Goal: Task Accomplishment & Management: Complete application form

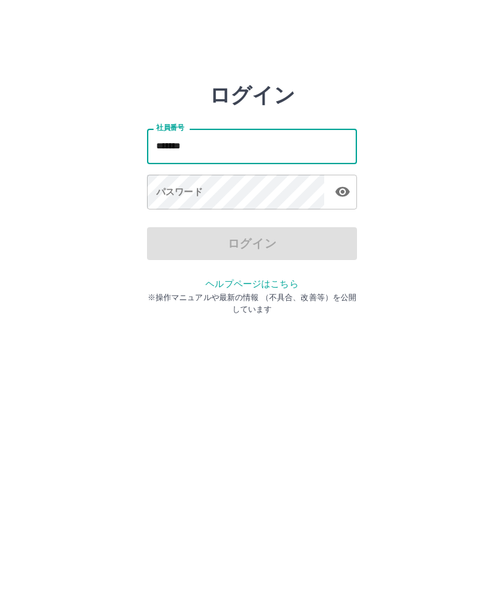
type input "*******"
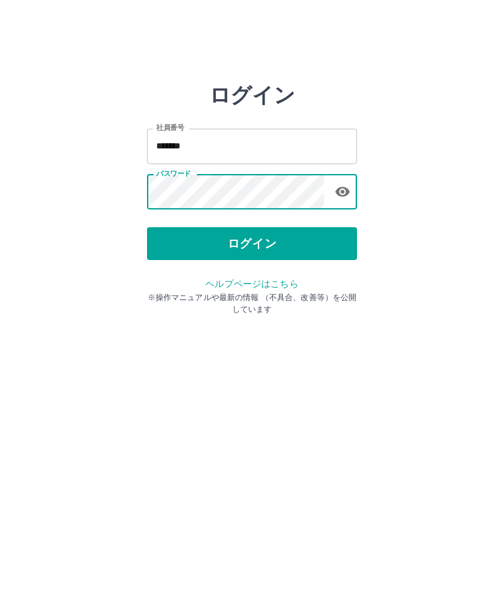
click at [266, 235] on button "ログイン" at bounding box center [252, 243] width 210 height 33
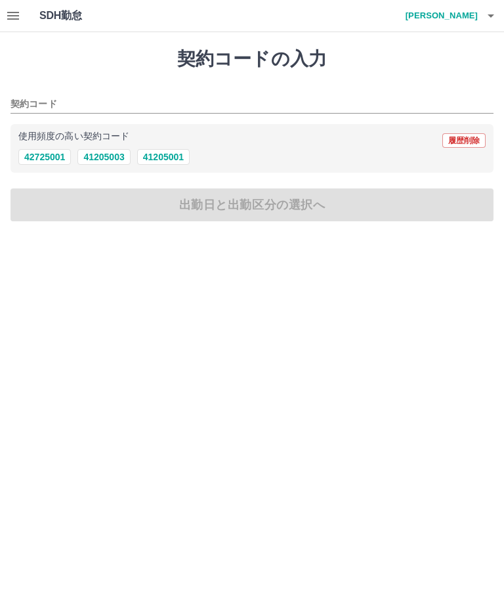
click at [179, 157] on button "41205001" at bounding box center [163, 157] width 53 height 16
type input "********"
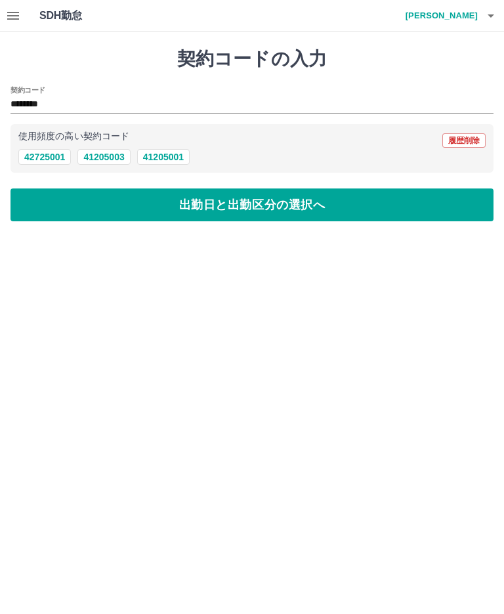
click at [221, 208] on button "出勤日と出勤区分の選択へ" at bounding box center [252, 204] width 483 height 33
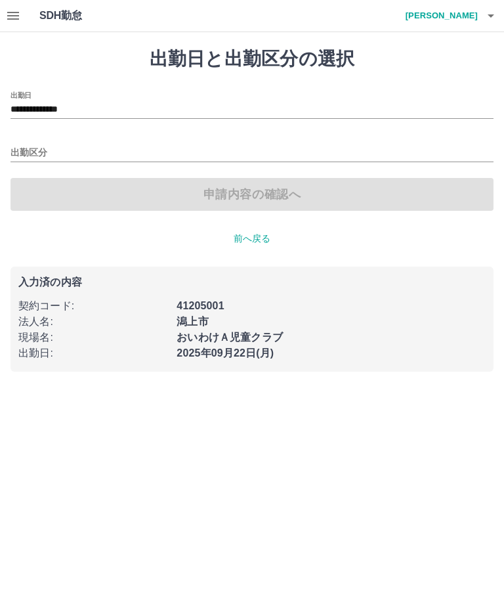
click at [54, 148] on input "出勤区分" at bounding box center [252, 153] width 483 height 16
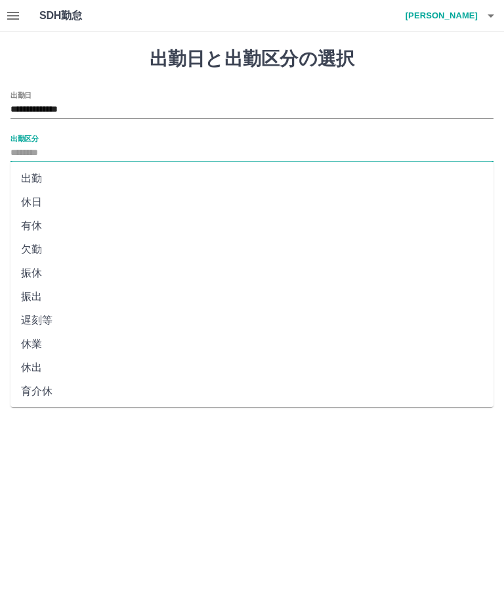
click at [98, 181] on li "出勤" at bounding box center [252, 179] width 483 height 24
type input "**"
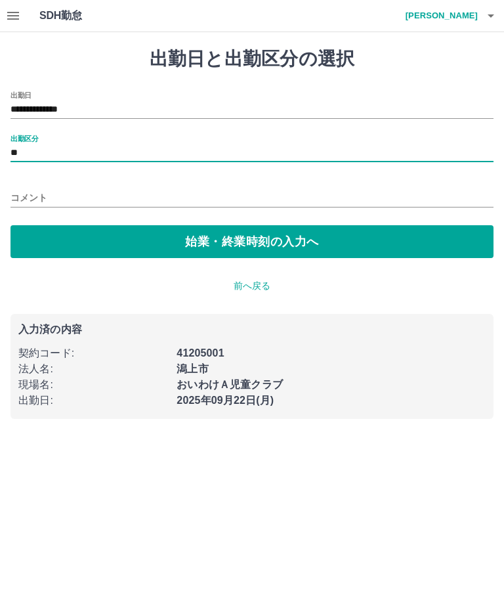
click at [97, 228] on button "始業・終業時刻の入力へ" at bounding box center [252, 241] width 483 height 33
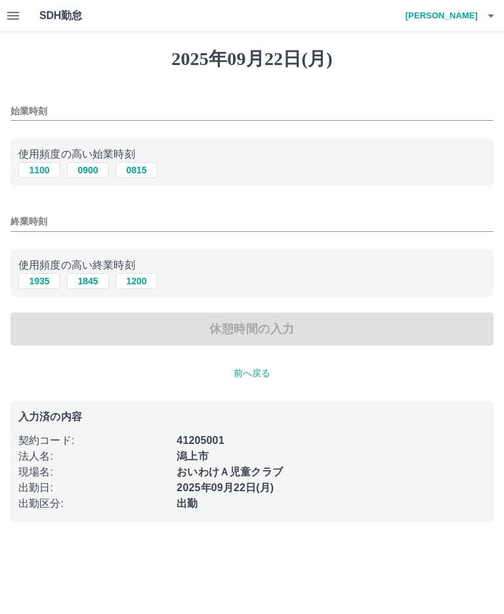
click at [185, 116] on input "始業時刻" at bounding box center [252, 111] width 483 height 19
type input "****"
click at [77, 222] on input "終業時刻" at bounding box center [252, 221] width 483 height 19
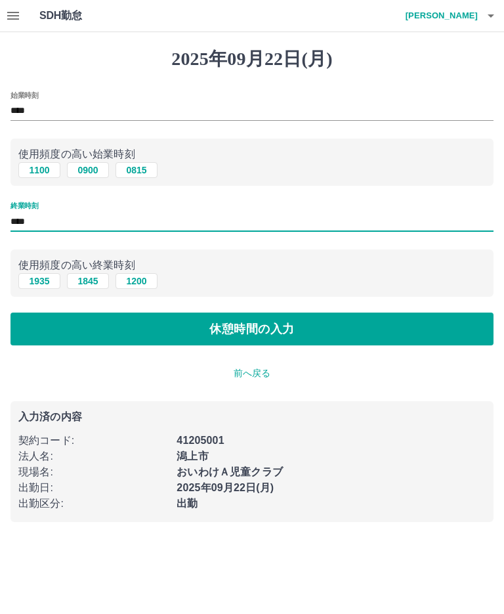
type input "****"
click at [265, 340] on button "休憩時間の入力" at bounding box center [252, 329] width 483 height 33
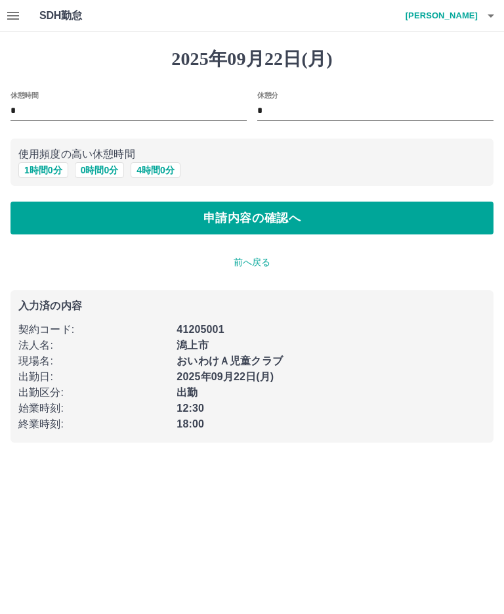
click at [336, 221] on button "申請内容の確認へ" at bounding box center [252, 218] width 483 height 33
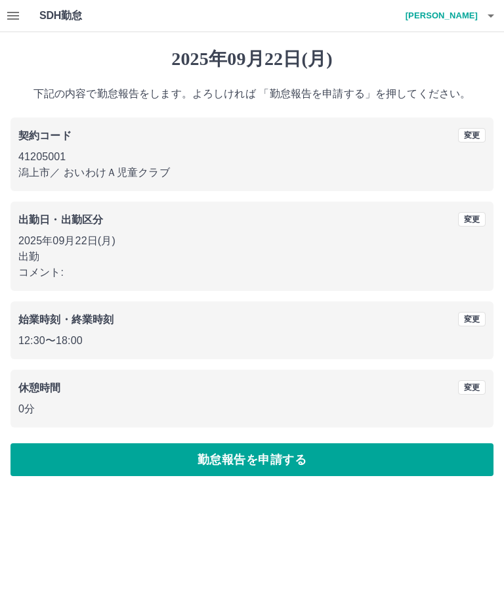
click at [280, 460] on button "勤怠報告を申請する" at bounding box center [252, 459] width 483 height 33
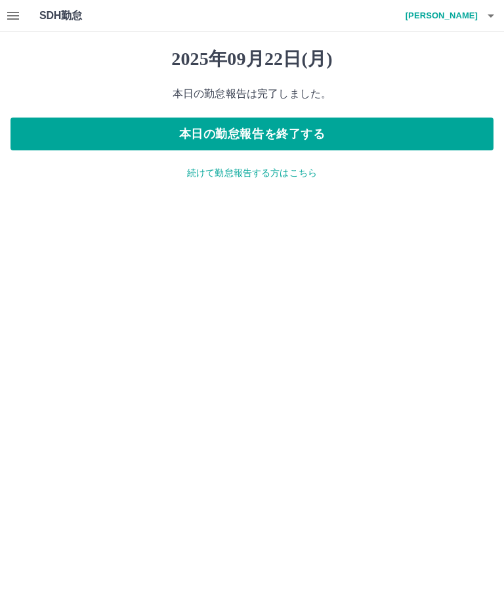
click at [372, 140] on button "本日の勤怠報告を終了する" at bounding box center [252, 134] width 483 height 33
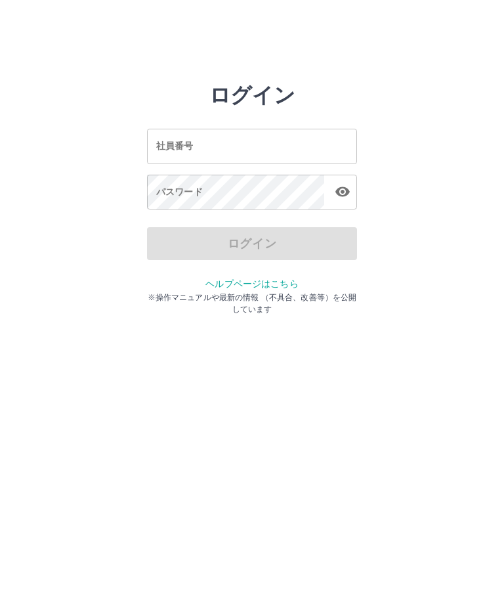
click at [290, 135] on input "社員番号" at bounding box center [252, 146] width 210 height 35
click at [264, 163] on input "社員番号" at bounding box center [252, 146] width 210 height 35
click at [492, 198] on div "ログイン 社員番号 社員番号 パスワード パスワード ログイン ヘルプページはこちら ※操作マニュアルや最新の情報 （不具合、改善等）を公開しています" at bounding box center [252, 188] width 504 height 210
click at [264, 148] on input "社員番号" at bounding box center [252, 146] width 210 height 35
type input "*******"
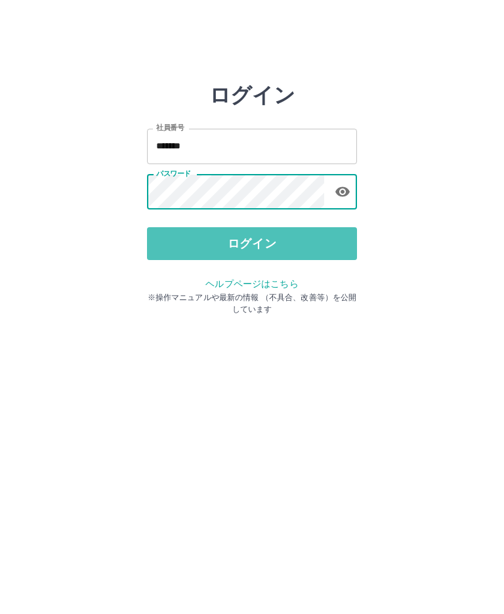
click at [310, 250] on button "ログイン" at bounding box center [252, 243] width 210 height 33
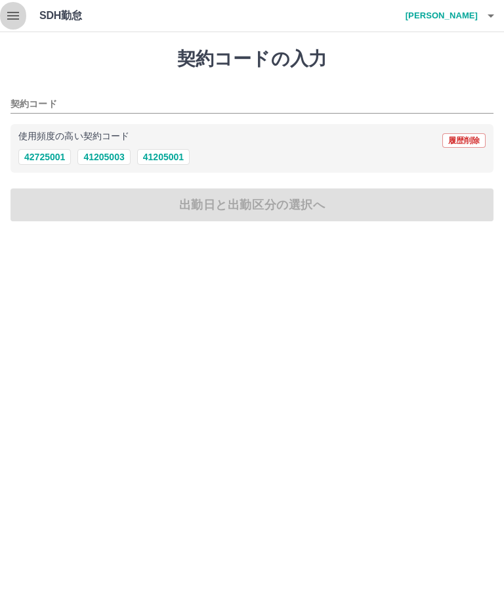
click at [13, 18] on icon "button" at bounding box center [13, 16] width 12 height 8
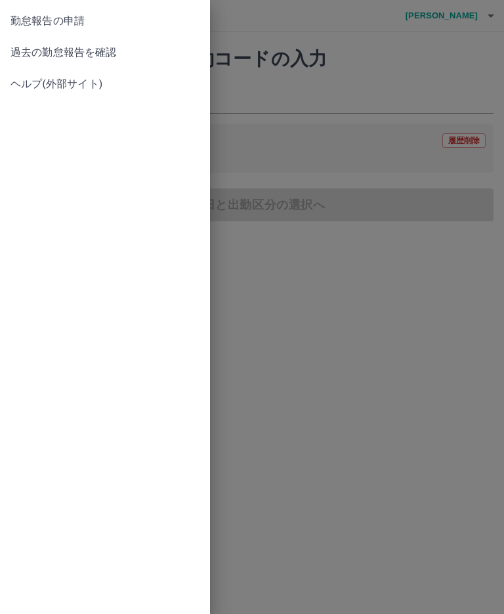
click at [122, 58] on span "過去の勤怠報告を確認" at bounding box center [105, 53] width 189 height 16
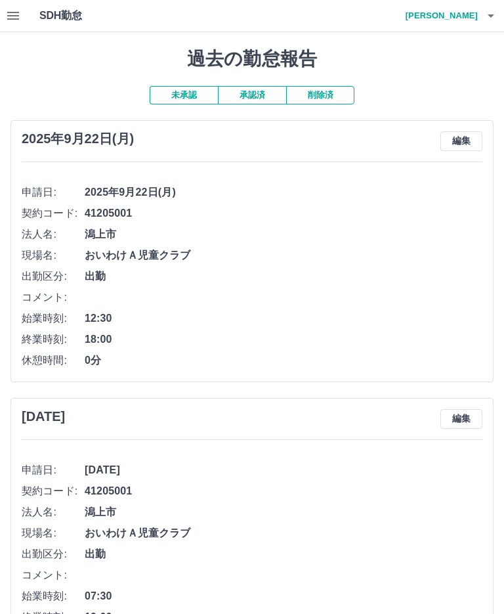
click at [261, 87] on button "承認済" at bounding box center [252, 95] width 68 height 18
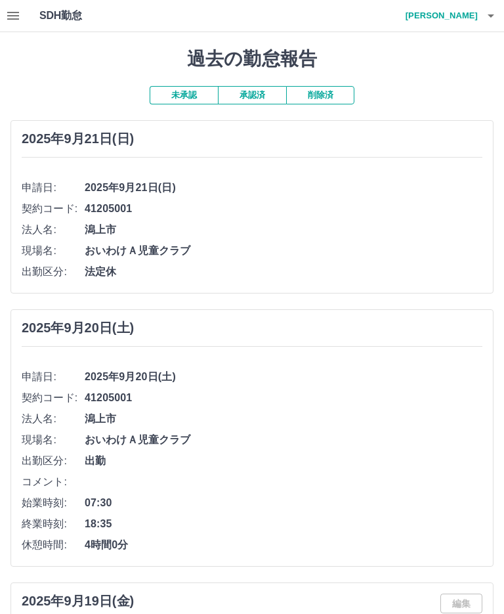
click at [14, 13] on icon "button" at bounding box center [13, 16] width 12 height 8
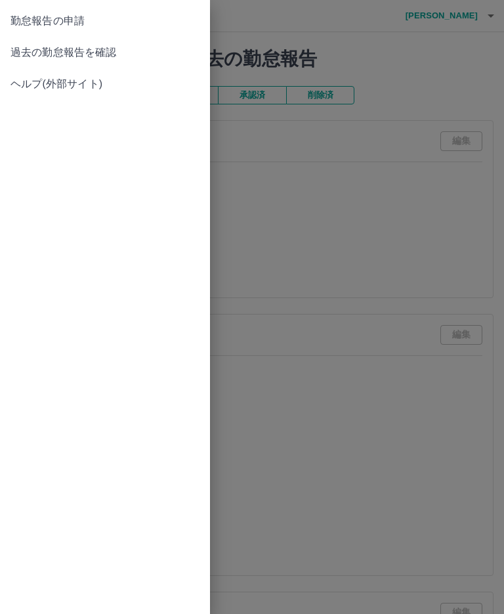
click at [279, 122] on div at bounding box center [252, 307] width 504 height 614
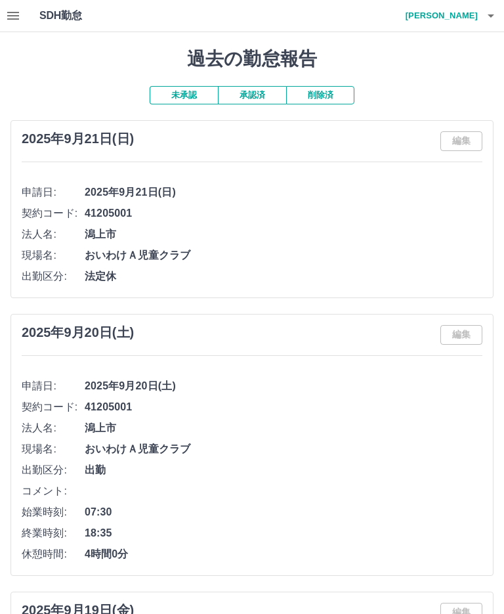
click at [196, 95] on button "未承認" at bounding box center [184, 95] width 68 height 18
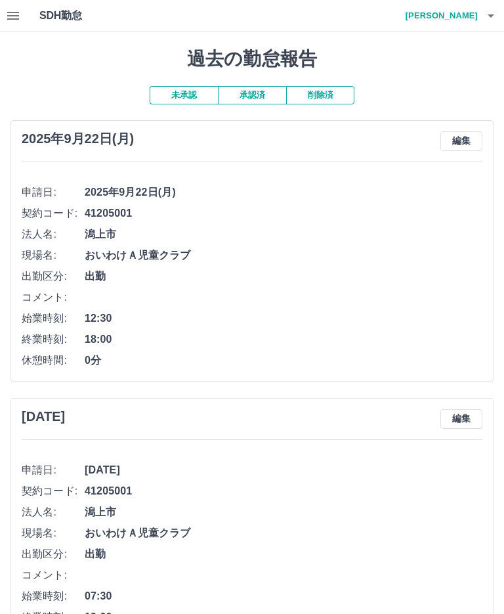
click at [252, 88] on button "承認済" at bounding box center [252, 95] width 68 height 18
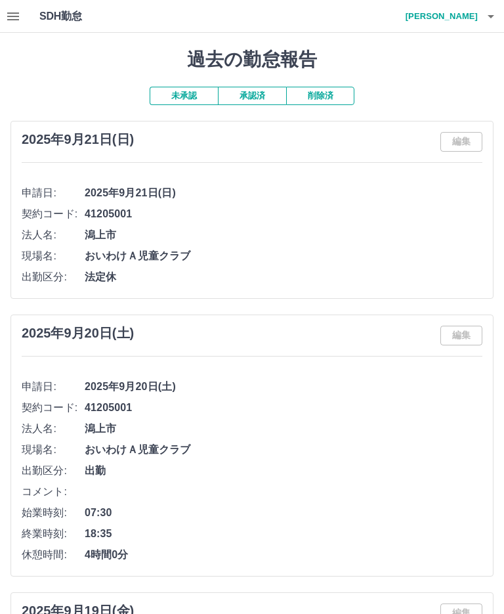
click at [480, 16] on button "button" at bounding box center [491, 16] width 26 height 32
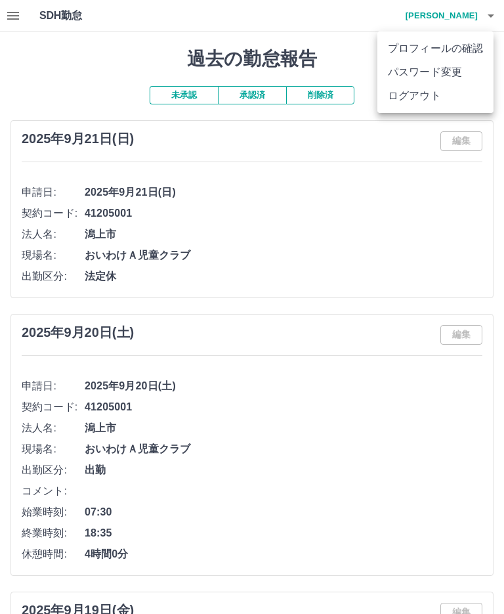
click at [439, 98] on li "ログアウト" at bounding box center [436, 96] width 116 height 24
